Goal: Task Accomplishment & Management: Manage account settings

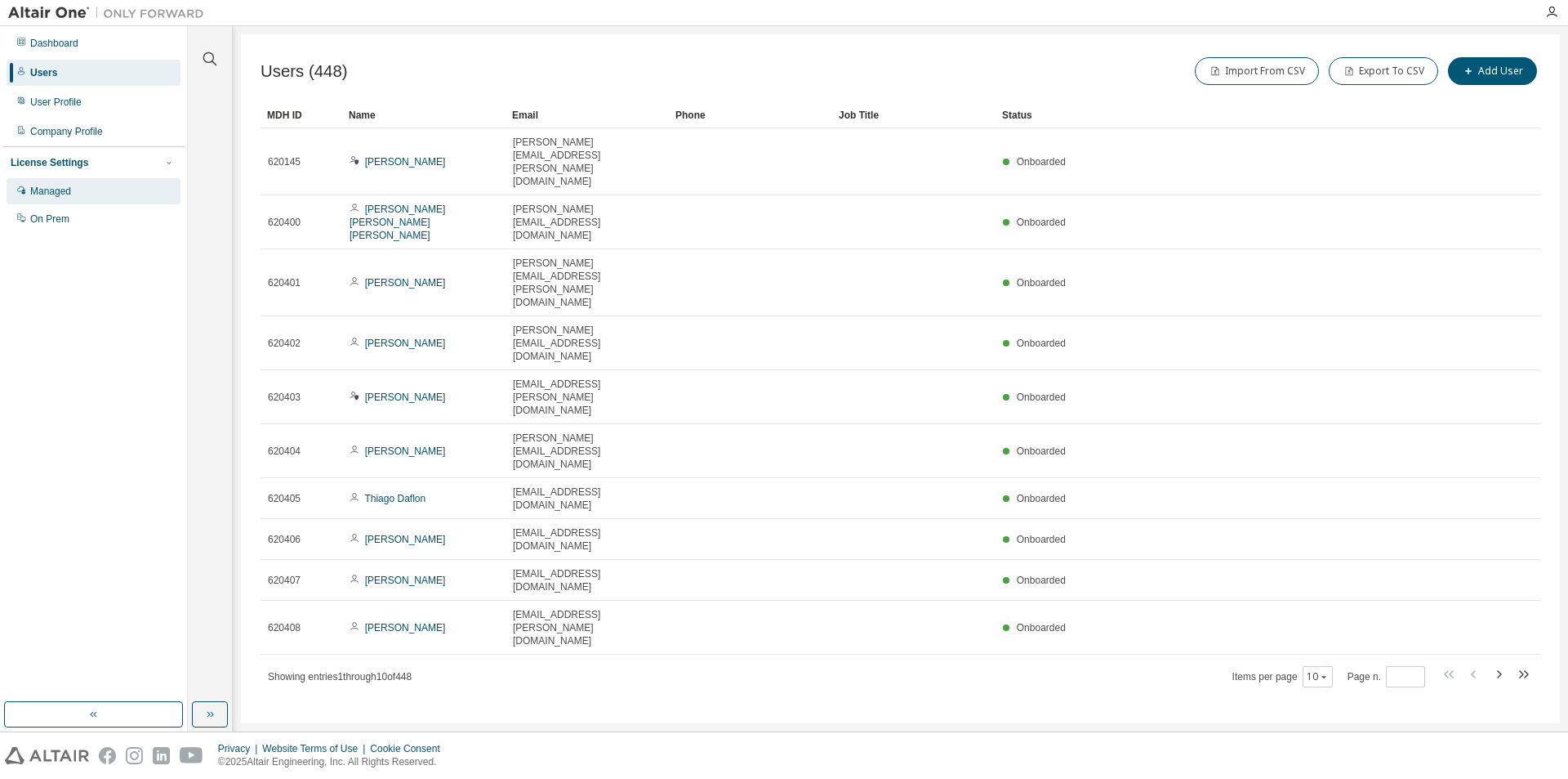
click at [54, 183] on div "Managed" at bounding box center [93, 191] width 174 height 26
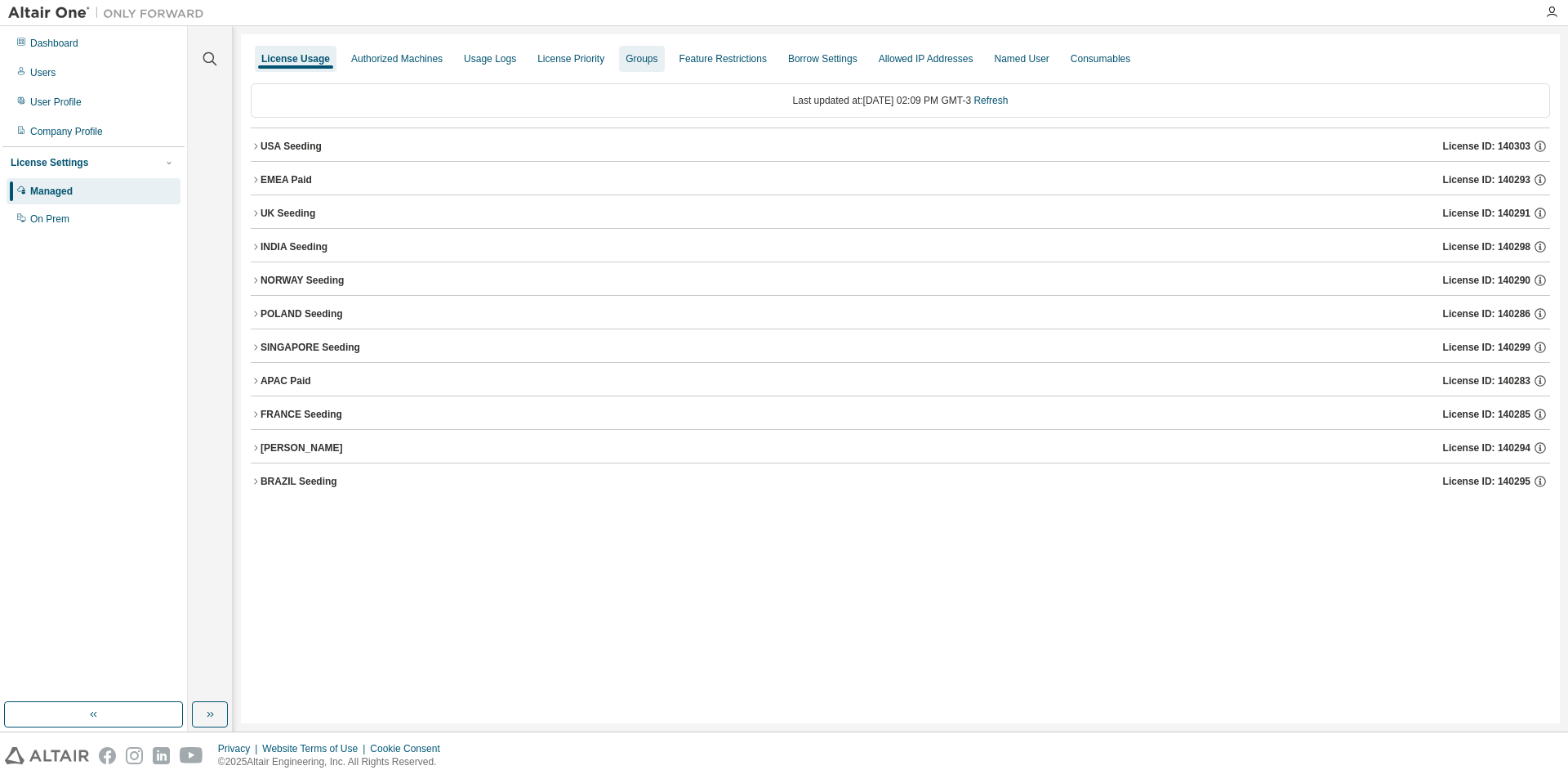
click at [641, 65] on div "Groups" at bounding box center [641, 59] width 45 height 26
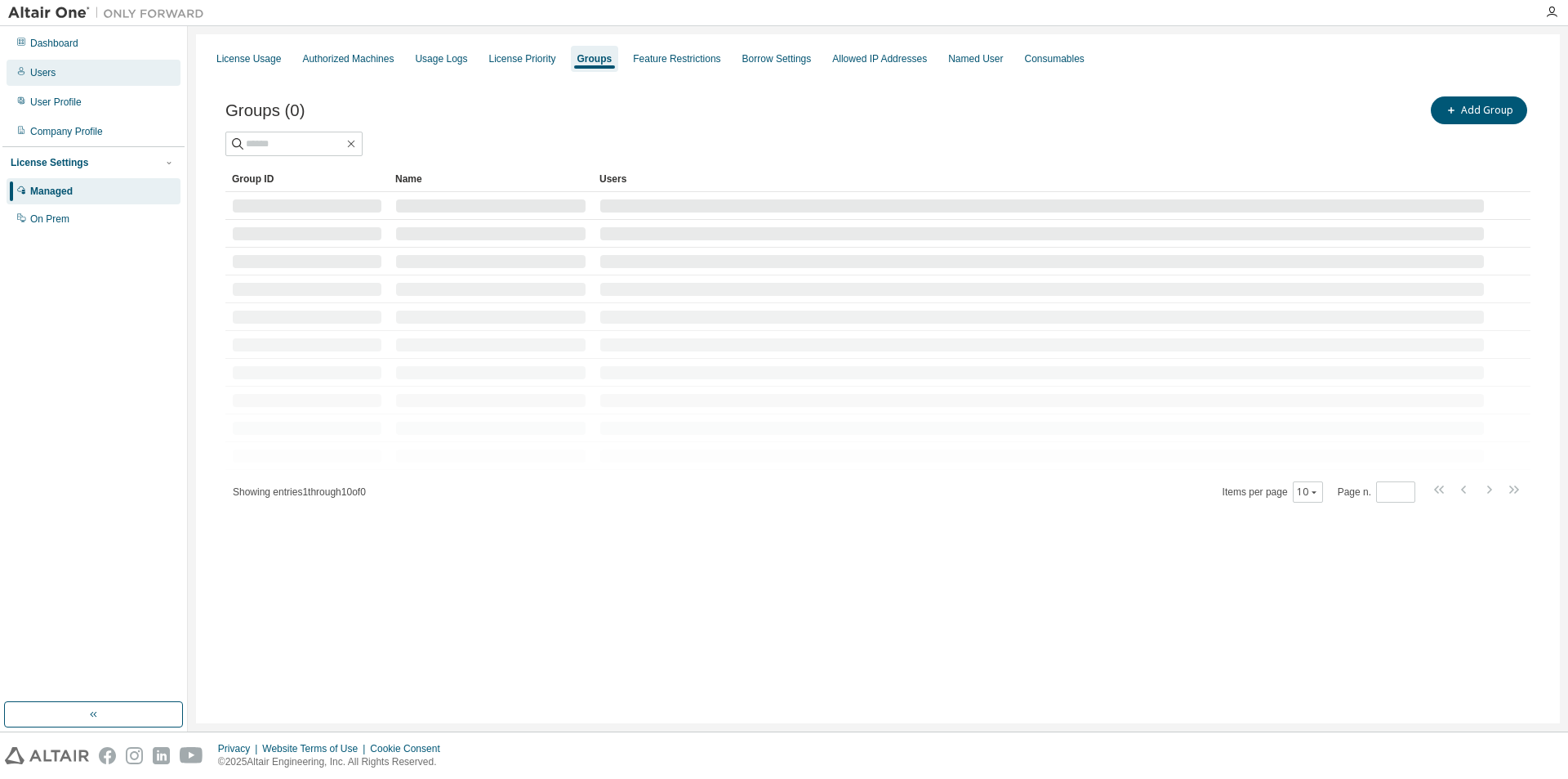
click at [105, 73] on div "Users" at bounding box center [93, 72] width 174 height 26
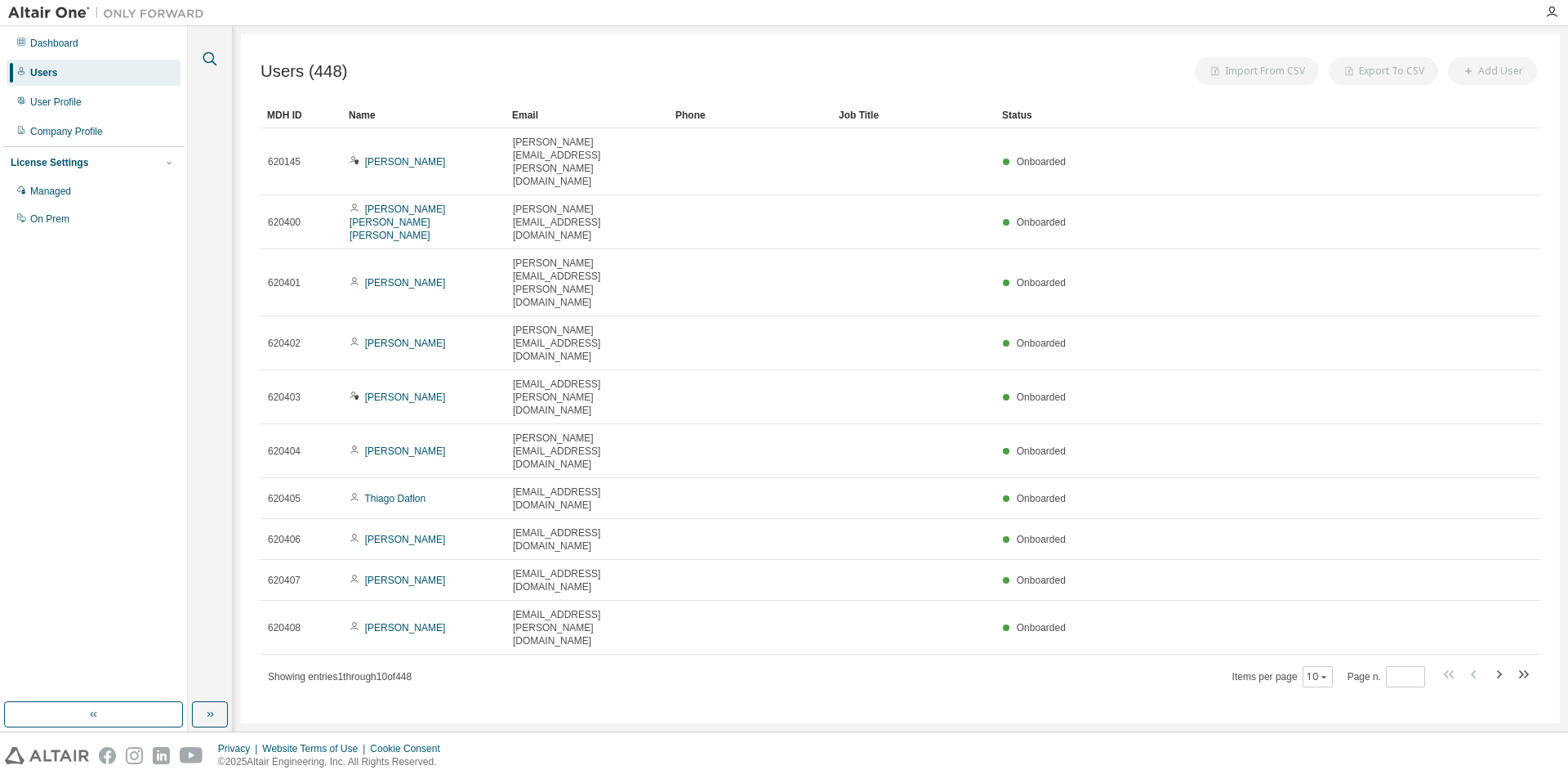
click at [206, 63] on icon "button" at bounding box center [210, 58] width 20 height 20
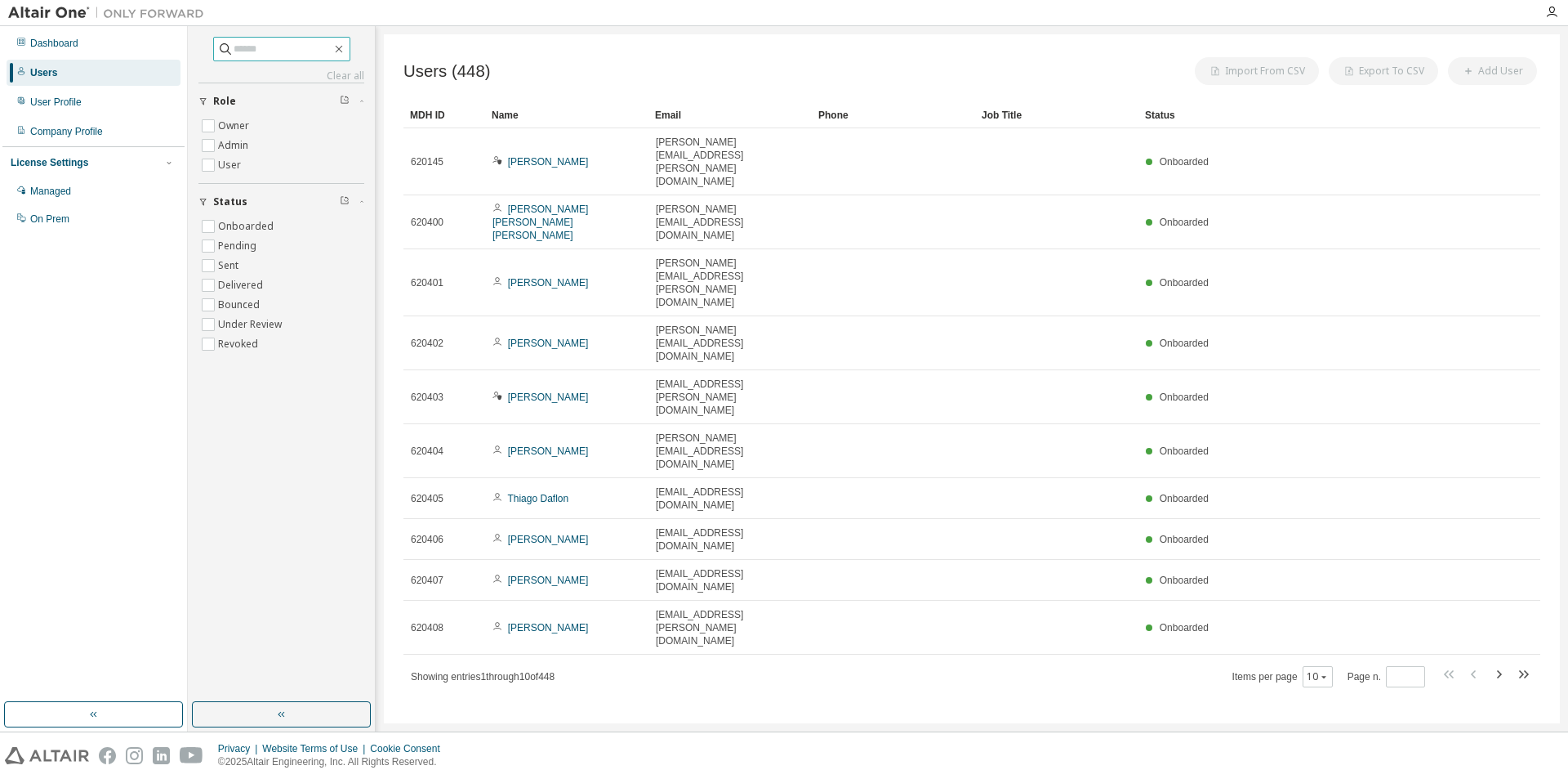
click at [293, 56] on input "text" at bounding box center [282, 48] width 98 height 16
type input "*******"
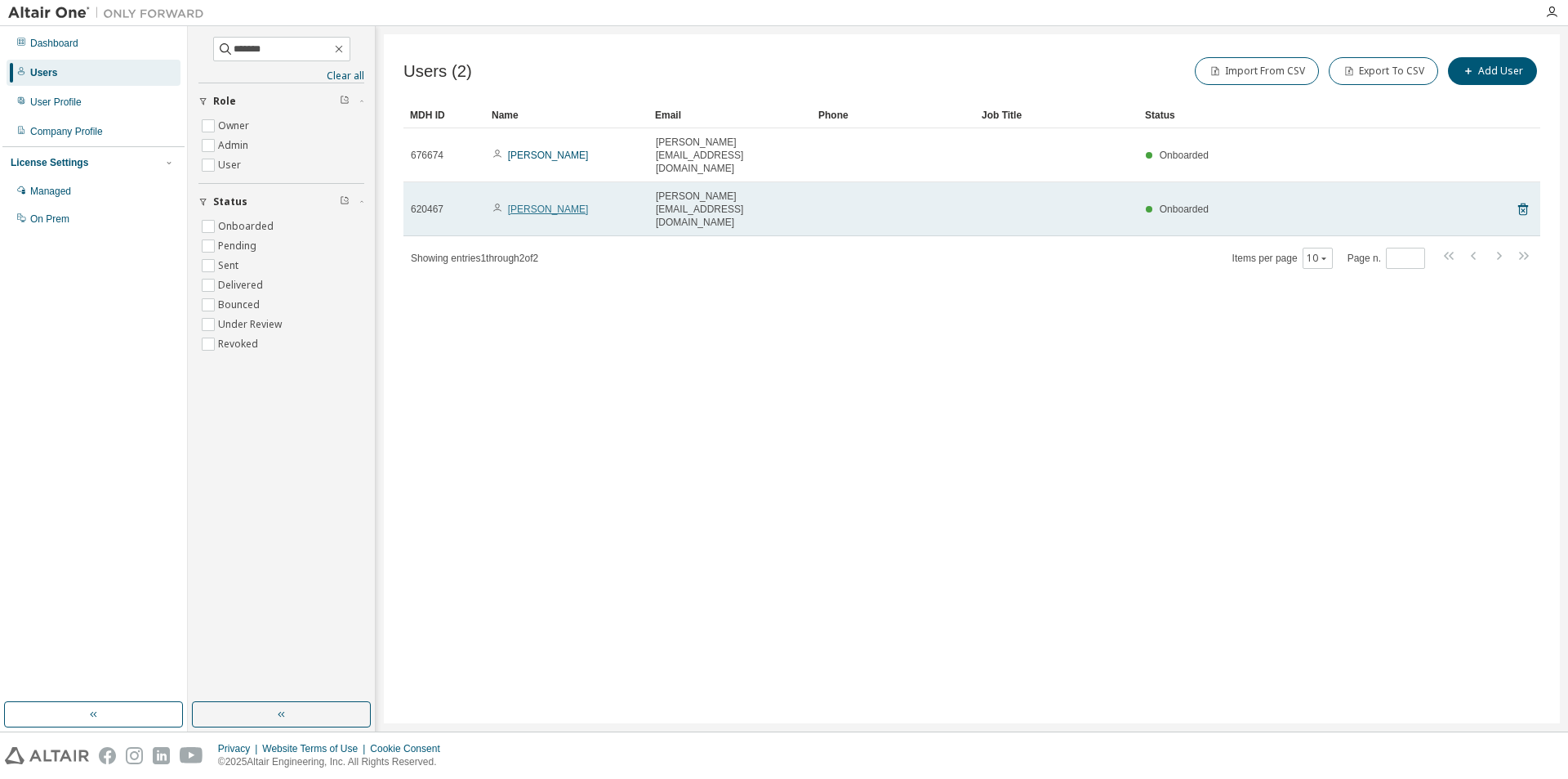
click at [559, 203] on link "[PERSON_NAME]" at bounding box center [548, 209] width 81 height 11
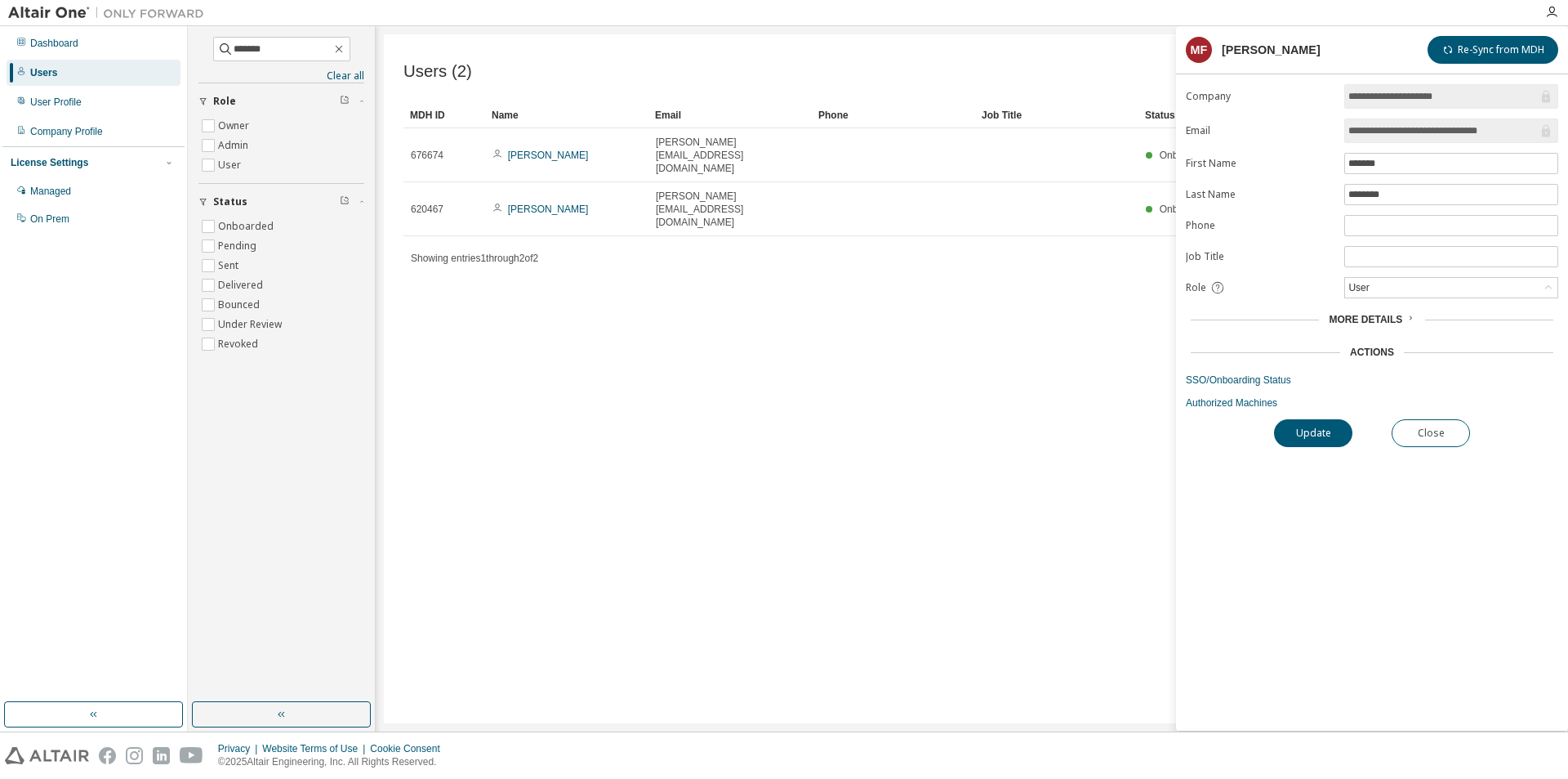
click at [1222, 388] on form "**********" at bounding box center [1372, 246] width 372 height 326
click at [1212, 383] on link "SSO/Onboarding Status" at bounding box center [1372, 380] width 372 height 13
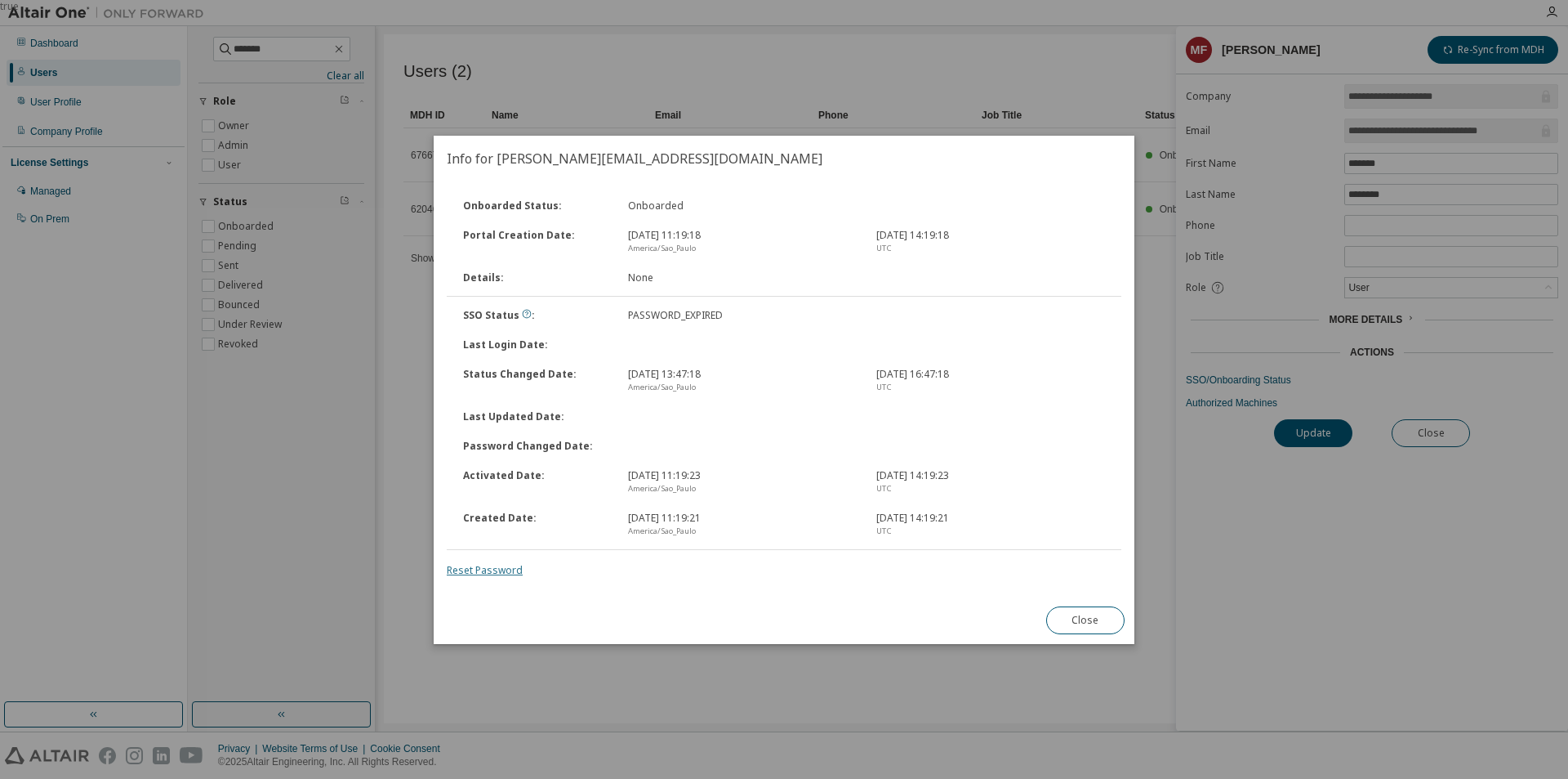
click at [481, 566] on link "Reset Password" at bounding box center [484, 569] width 76 height 14
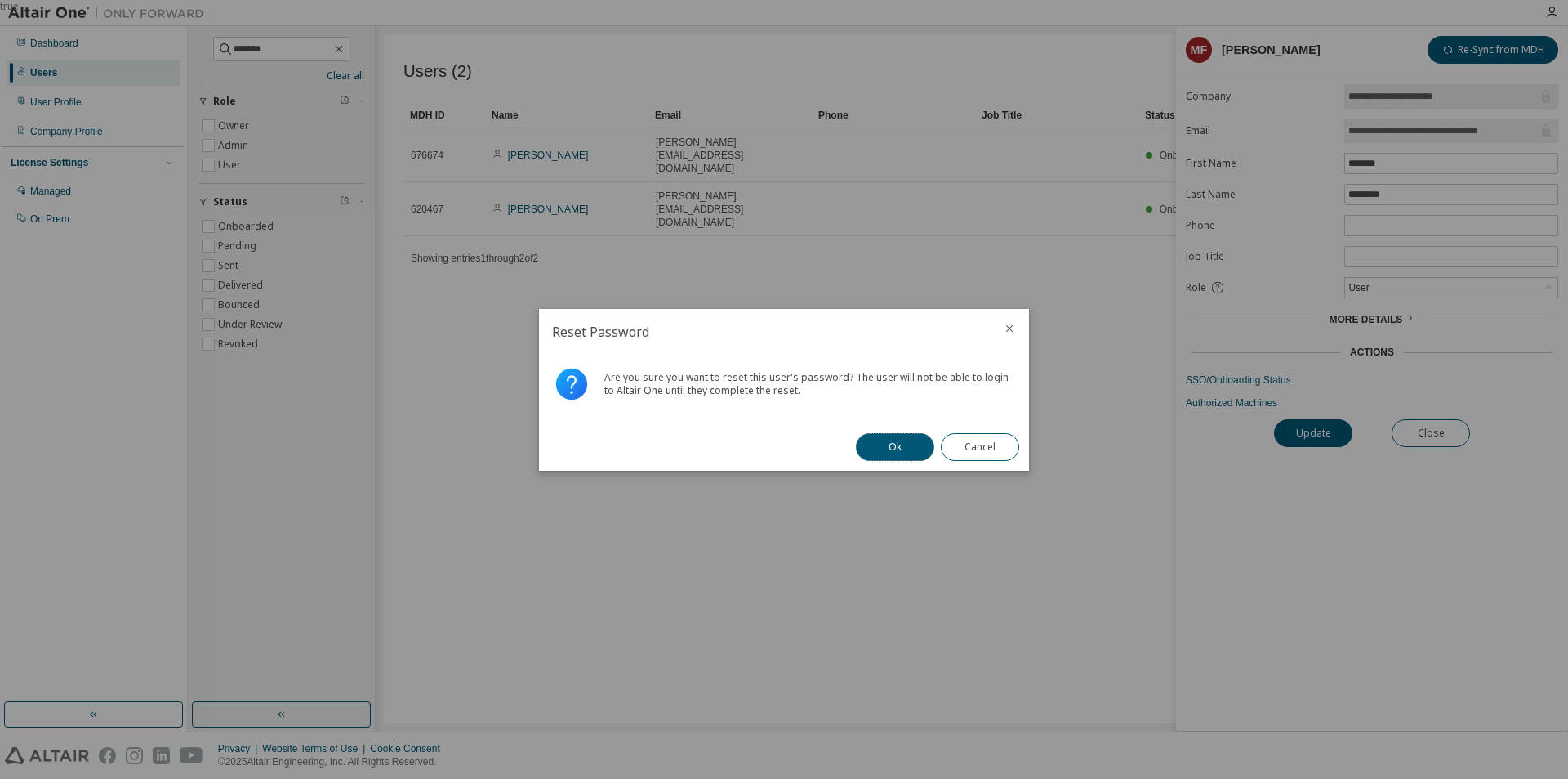
drag, startPoint x: 893, startPoint y: 452, endPoint x: 901, endPoint y: 451, distance: 8.1
click at [893, 452] on button "Ok" at bounding box center [895, 447] width 78 height 28
click at [995, 440] on button "Close" at bounding box center [979, 447] width 78 height 28
